Goal: Task Accomplishment & Management: Manage account settings

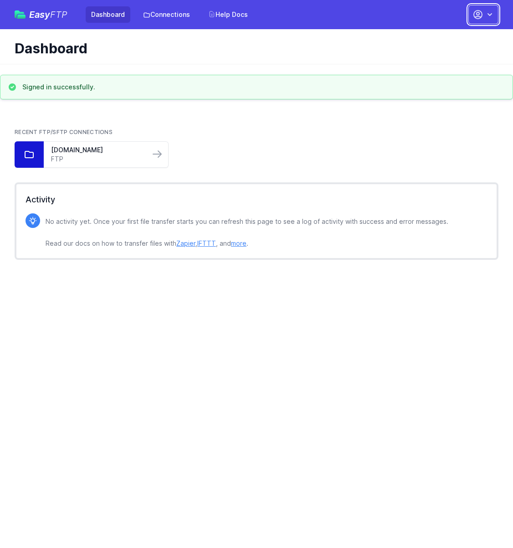
click at [480, 17] on icon "button" at bounding box center [478, 14] width 8 height 8
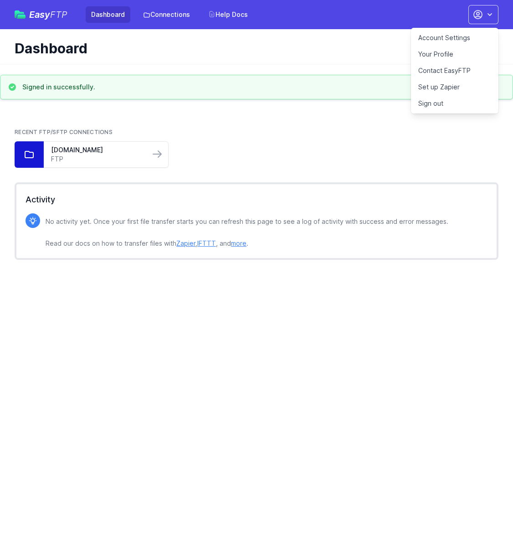
click at [457, 37] on link "Account Settings" at bounding box center [455, 38] width 88 height 16
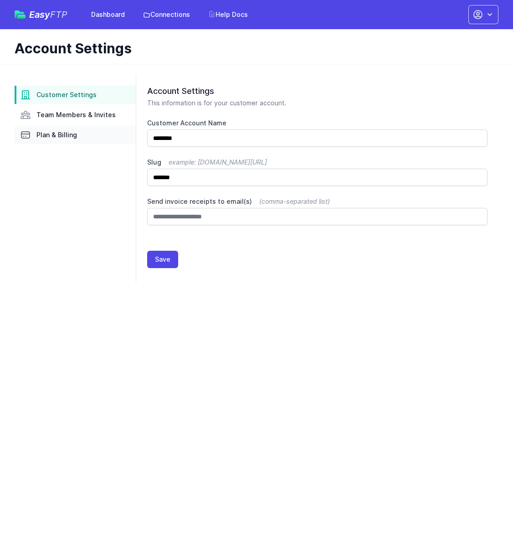
click at [57, 135] on span "Plan & Billing" at bounding box center [56, 134] width 41 height 9
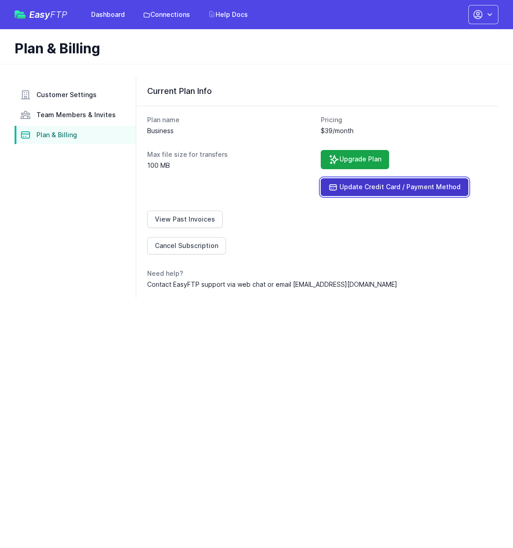
click at [400, 189] on link "Update Credit Card / Payment Method" at bounding box center [395, 187] width 148 height 18
